Goal: Information Seeking & Learning: Learn about a topic

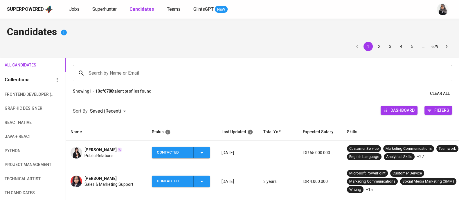
click at [437, 30] on h4 "Candidates" at bounding box center [229, 33] width 445 height 14
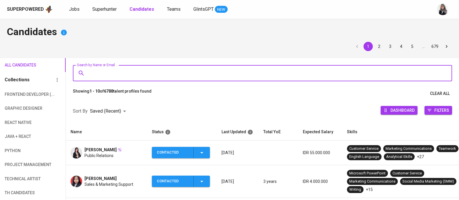
click at [117, 71] on input "Search by Name or Email" at bounding box center [264, 73] width 354 height 11
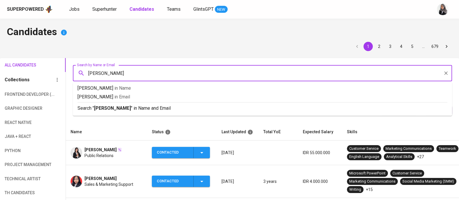
type input "ermanu"
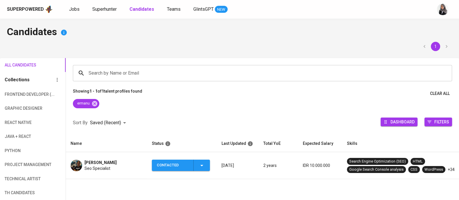
click at [93, 170] on td "Ermanu Azizul Hakim Seo Specialist" at bounding box center [106, 165] width 81 height 27
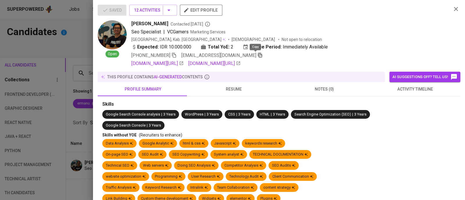
click at [257, 57] on icon "button" at bounding box center [259, 55] width 5 height 5
click at [454, 8] on icon "button" at bounding box center [456, 9] width 4 height 4
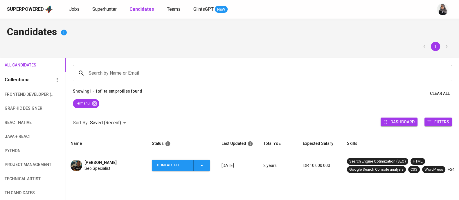
click at [101, 7] on span "Superhunter" at bounding box center [104, 9] width 24 height 6
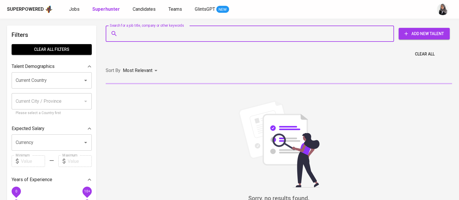
click at [146, 29] on input "Search for a job title, company or other keywords" at bounding box center [251, 33] width 263 height 11
paste input "ermanuazizulhakim3@gmail.com"
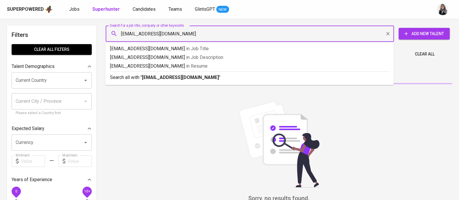
type input "ermanuazizulhakim3@gmail.com"
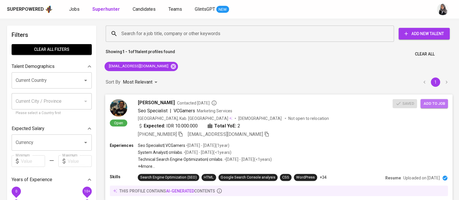
click at [430, 101] on span "Add to job" at bounding box center [433, 103] width 21 height 7
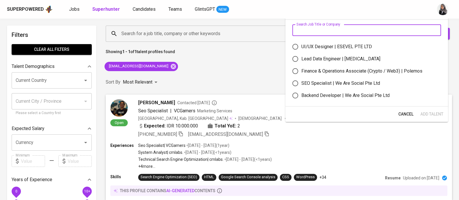
click at [305, 30] on input "text" at bounding box center [366, 30] width 149 height 12
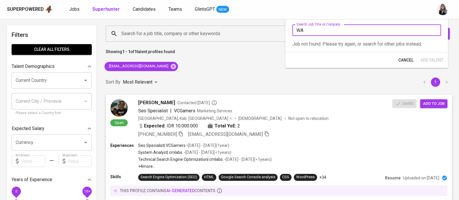
type input "W"
type input "w"
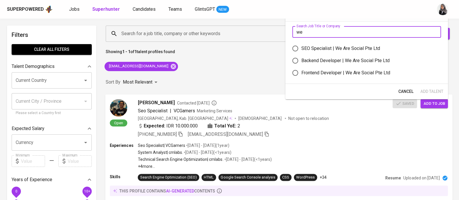
type input "we"
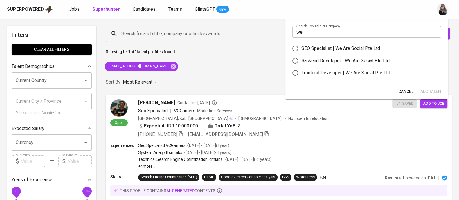
click at [256, 59] on div "Showing 1 - 1 of 1 talent profiles found Clear All" at bounding box center [278, 52] width 353 height 14
click at [450, 57] on div "Showing 1 - 1 of 1 talent profiles found Clear All" at bounding box center [278, 52] width 353 height 14
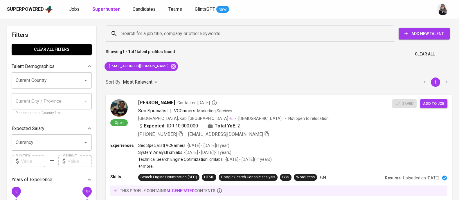
click at [74, 13] on div "Superpowered Jobs Superhunter Candidates Teams GlintsGPT NEW" at bounding box center [220, 9] width 427 height 9
click at [71, 9] on span "Jobs" at bounding box center [74, 9] width 10 height 6
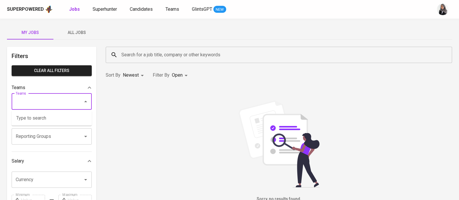
click at [49, 100] on input "Teams" at bounding box center [43, 101] width 59 height 11
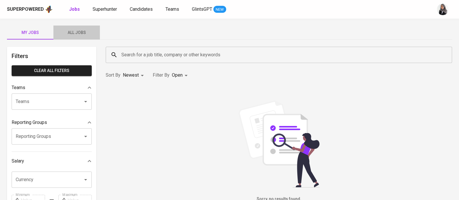
click at [71, 34] on span "All Jobs" at bounding box center [76, 32] width 39 height 7
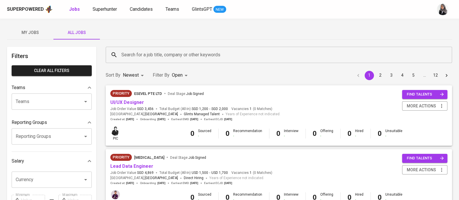
click at [156, 51] on input "Search for a job title, company or other keywords" at bounding box center [280, 54] width 321 height 11
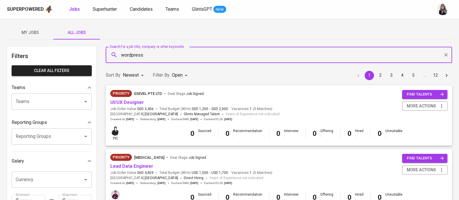
type input "wordpress"
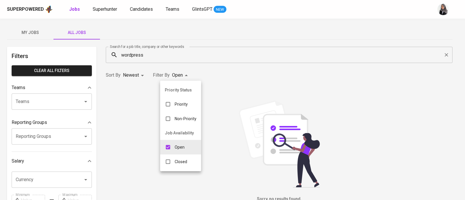
click at [186, 72] on body "Superpowered Jobs Superhunter Candidates Teams GlintsGPT NEW My Jobs All Jobs F…" at bounding box center [232, 198] width 465 height 396
click at [189, 167] on li "Closed" at bounding box center [180, 162] width 41 height 15
type input "OPEN,CLOSE"
checkbox input "true"
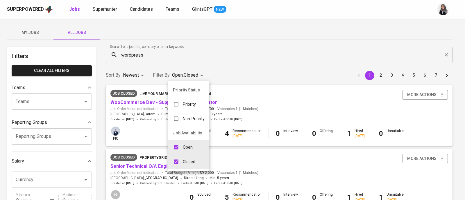
click at [226, 75] on div at bounding box center [232, 100] width 465 height 200
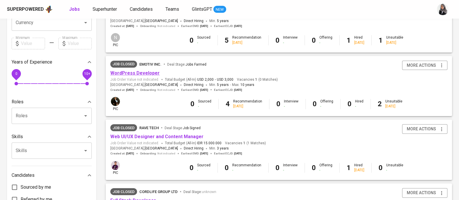
scroll to position [153, 0]
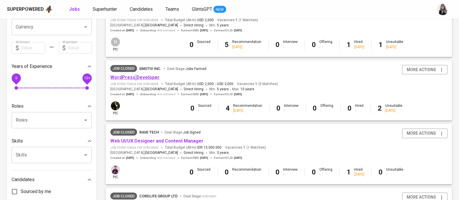
drag, startPoint x: 135, startPoint y: 80, endPoint x: 132, endPoint y: 76, distance: 5.0
click at [132, 76] on span "WordPress Developer" at bounding box center [134, 77] width 49 height 7
click at [132, 76] on link "WordPress Developer" at bounding box center [134, 78] width 49 height 6
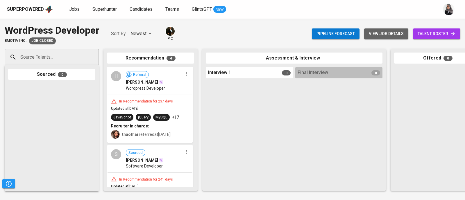
click at [371, 33] on span "view job details" at bounding box center [386, 33] width 35 height 7
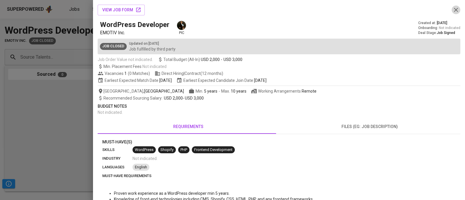
click at [451, 13] on button "button" at bounding box center [455, 10] width 9 height 9
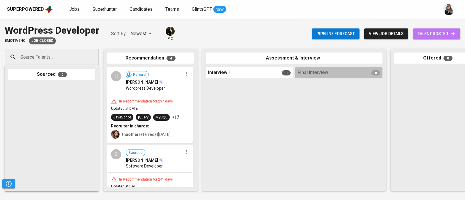
click at [443, 31] on span "talent roster" at bounding box center [436, 33] width 38 height 7
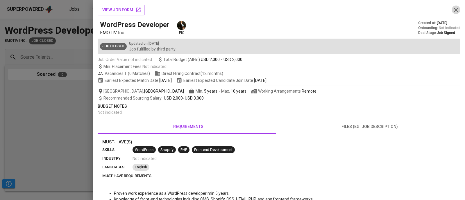
click at [452, 11] on icon "button" at bounding box center [455, 9] width 7 height 7
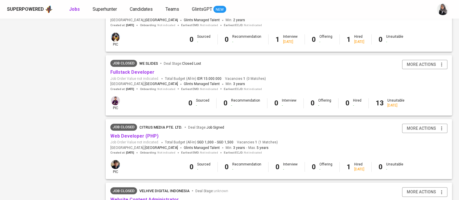
scroll to position [559, 0]
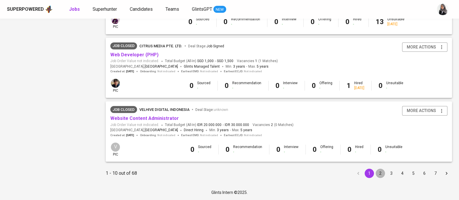
click at [381, 175] on button "2" at bounding box center [380, 173] width 9 height 9
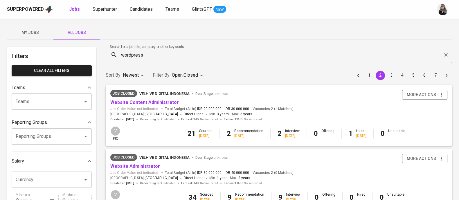
click at [102, 9] on span "Superhunter" at bounding box center [105, 9] width 24 height 6
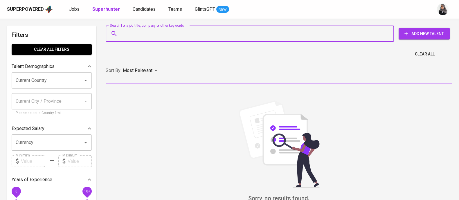
click at [152, 35] on input "Search for a job title, company or other keywords" at bounding box center [251, 33] width 263 height 11
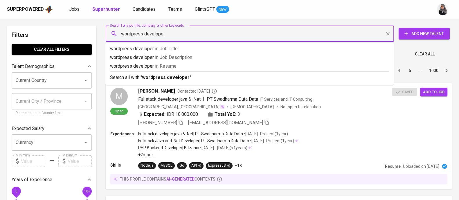
type input "wordpress developer"
click at [170, 48] on span "in Job Title" at bounding box center [166, 49] width 23 height 6
click at [170, 48] on div "Showing 1 - 10 of 12888799 talent profiles found Clear All" at bounding box center [278, 52] width 353 height 14
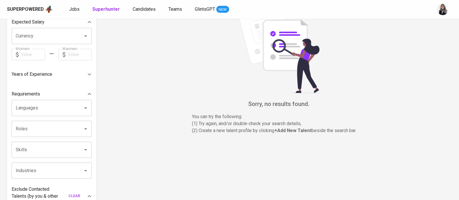
scroll to position [100, 0]
click at [84, 73] on div at bounding box center [90, 74] width 12 height 12
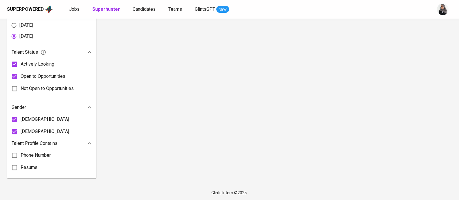
scroll to position [178, 0]
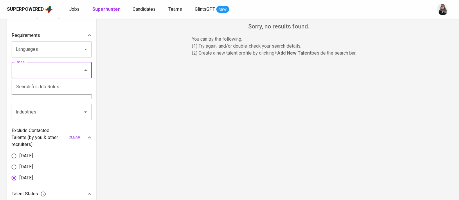
click at [57, 70] on input "Roles" at bounding box center [43, 70] width 59 height 11
click at [65, 84] on li "WordPress Developer Computer & Software" at bounding box center [52, 90] width 80 height 17
type input "word"
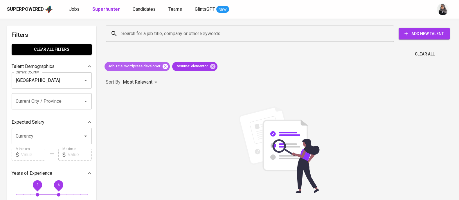
click at [166, 66] on icon at bounding box center [165, 66] width 5 height 5
click at [147, 63] on icon at bounding box center [145, 66] width 6 height 6
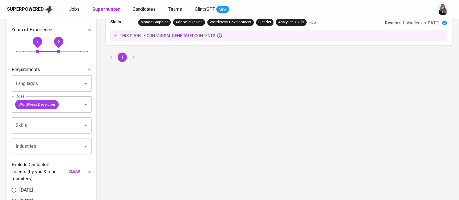
scroll to position [144, 0]
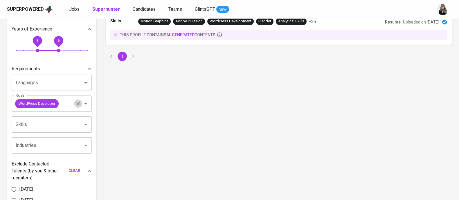
click at [76, 104] on icon "Clear" at bounding box center [78, 104] width 6 height 6
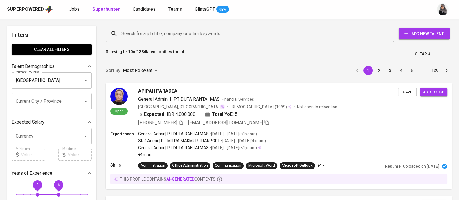
click at [148, 28] on div "Search for a job title, company or other keywords" at bounding box center [250, 34] width 288 height 16
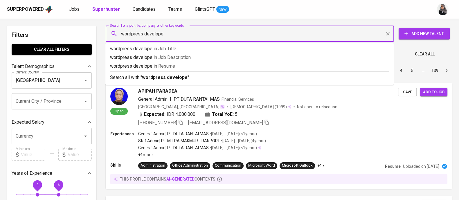
type input "wordpress developer"
click at [171, 76] on b "wordpress developer" at bounding box center [166, 78] width 48 height 6
click at [171, 76] on div "Sort By Most Relevant MOST_RELEVANT 1 2 3 4 5 … 139" at bounding box center [278, 71] width 353 height 18
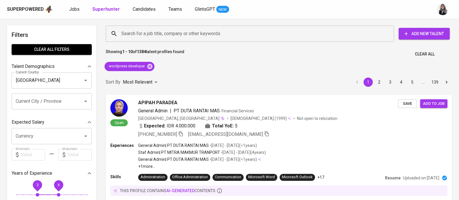
click at [258, 76] on div "Sort By Most Relevant MOST_RELEVANT 1 2 3 4 5 … 139" at bounding box center [278, 82] width 353 height 18
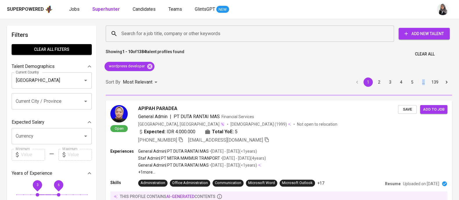
click at [313, 51] on div "Showing 1 - 10 of 1384 talent profiles found Clear All" at bounding box center [278, 52] width 353 height 14
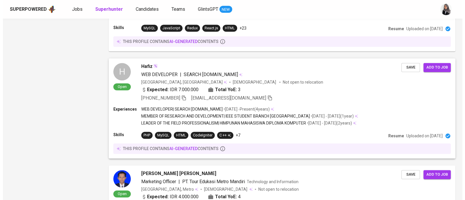
scroll to position [715, 0]
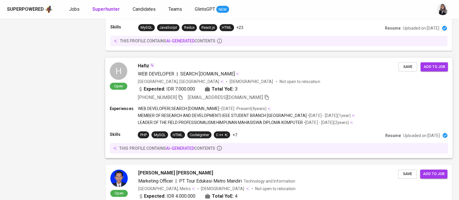
click at [288, 89] on div "Expected: IDR 7.000.000 Total YoE: 3" at bounding box center [268, 90] width 261 height 8
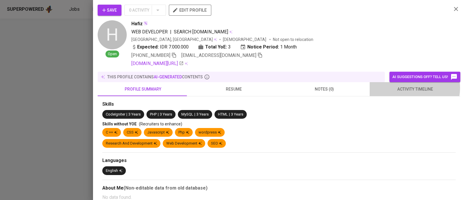
click at [404, 88] on span "activity timeline" at bounding box center [415, 89] width 84 height 7
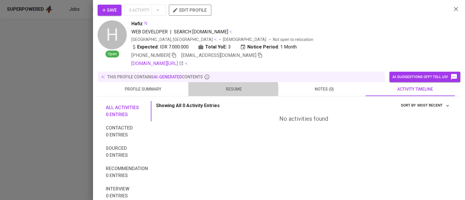
click at [226, 90] on span "resume" at bounding box center [234, 89] width 84 height 7
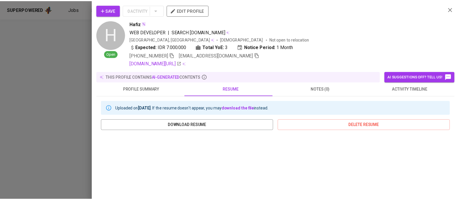
scroll to position [118, 0]
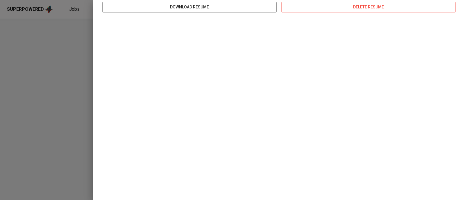
click at [15, 98] on div at bounding box center [232, 100] width 465 height 200
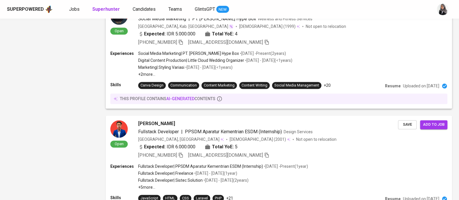
scroll to position [1033, 0]
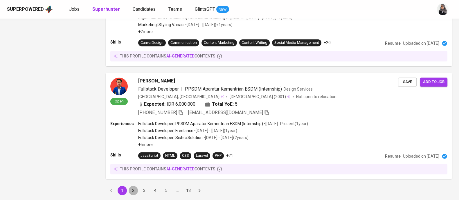
click at [134, 189] on button "2" at bounding box center [133, 190] width 9 height 9
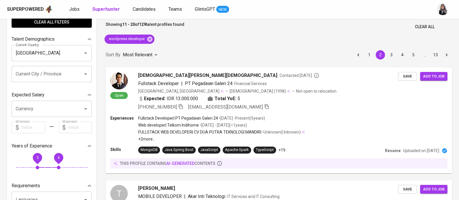
scroll to position [28, 0]
click at [42, 114] on div "Currency" at bounding box center [52, 108] width 80 height 16
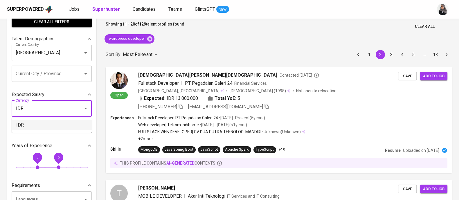
click at [51, 123] on li "IDR" at bounding box center [52, 125] width 80 height 10
click at [51, 123] on icon at bounding box center [51, 126] width 7 height 7
click at [48, 129] on icon at bounding box center [51, 126] width 7 height 7
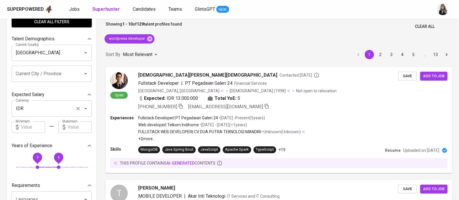
type input "IDR"
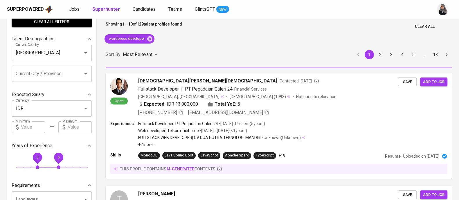
click at [68, 128] on input "text" at bounding box center [80, 127] width 24 height 12
click at [71, 127] on input "text" at bounding box center [80, 127] width 24 height 12
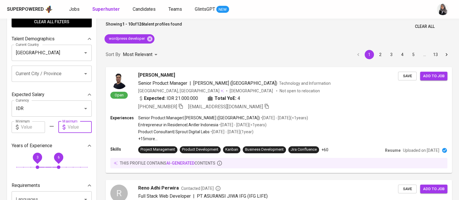
click at [78, 125] on input "text" at bounding box center [80, 127] width 24 height 12
type input "15.000.000"
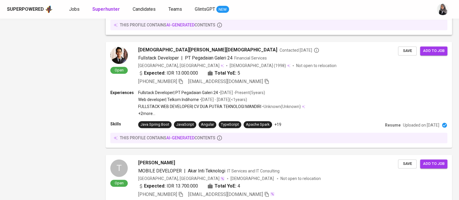
scroll to position [1051, 0]
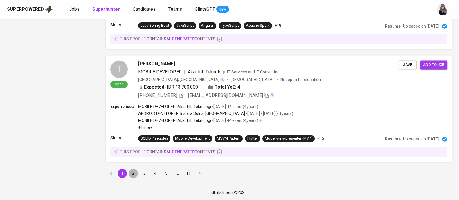
click at [131, 176] on button "2" at bounding box center [133, 173] width 9 height 9
